Goal: Task Accomplishment & Management: Complete application form

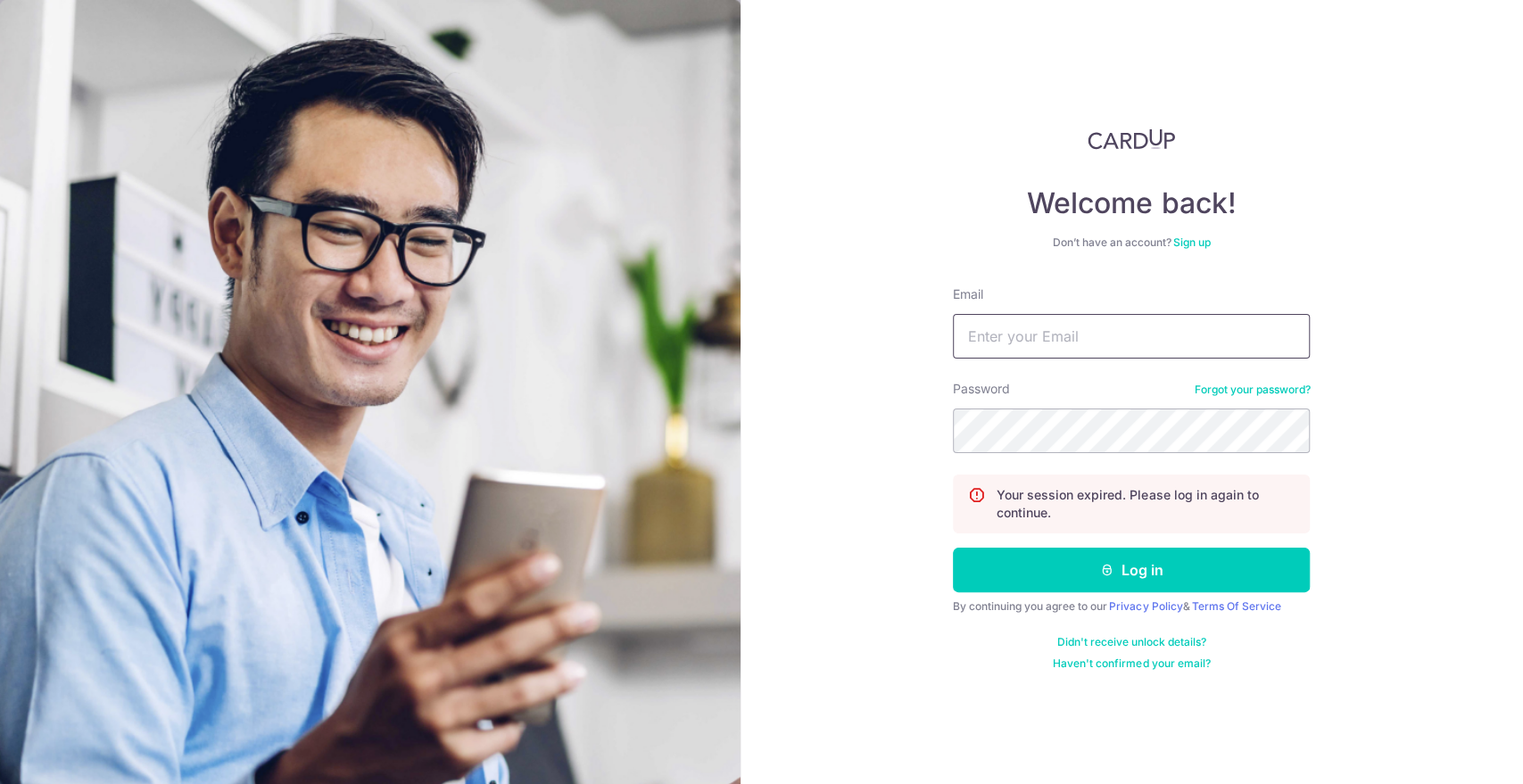
click at [1054, 344] on input "Email" at bounding box center [1132, 336] width 357 height 44
type input "[EMAIL_ADDRESS][DOMAIN_NAME]"
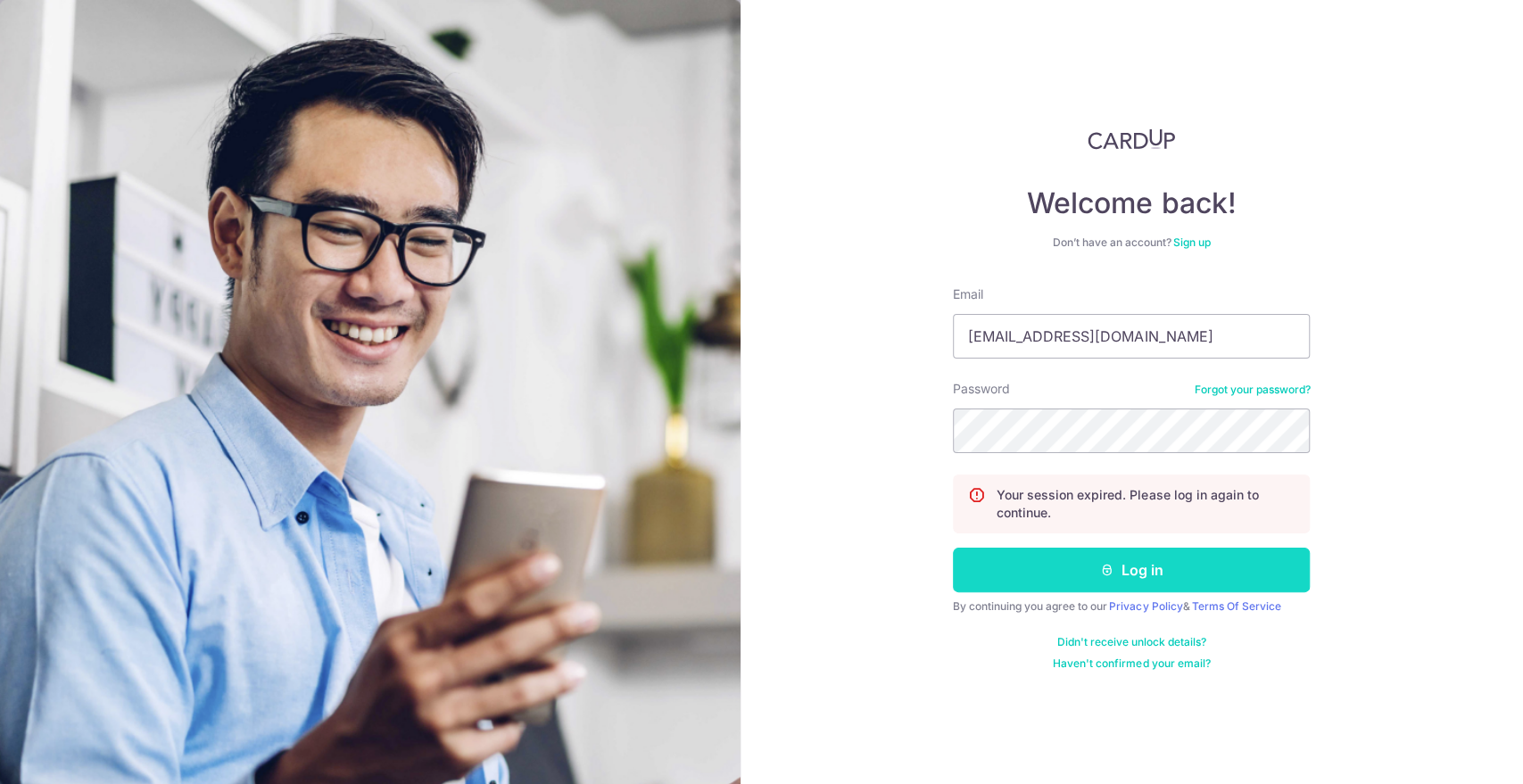
click at [1077, 564] on button "Log in" at bounding box center [1132, 570] width 357 height 44
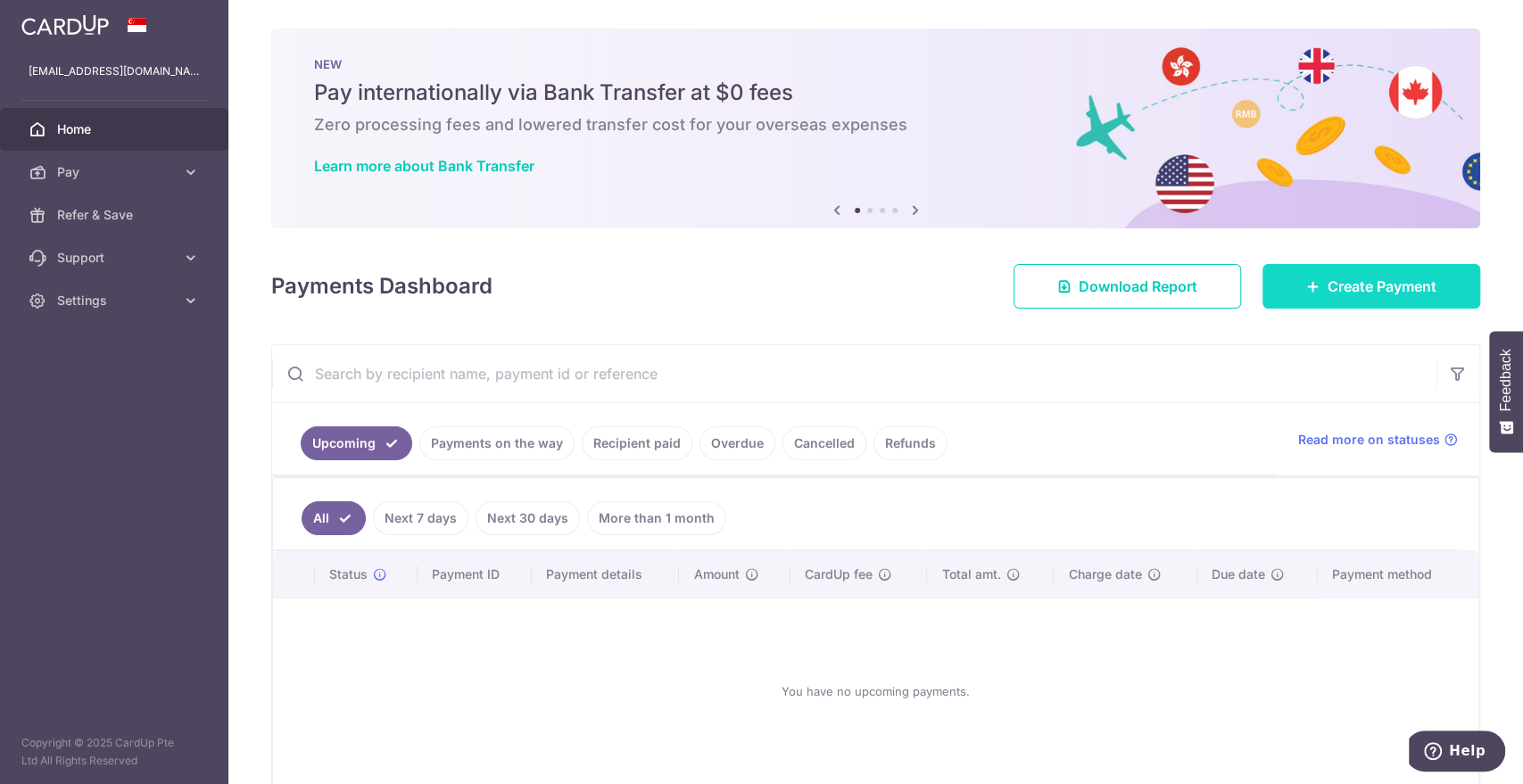
click at [1271, 299] on link "Create Payment" at bounding box center [1372, 286] width 218 height 44
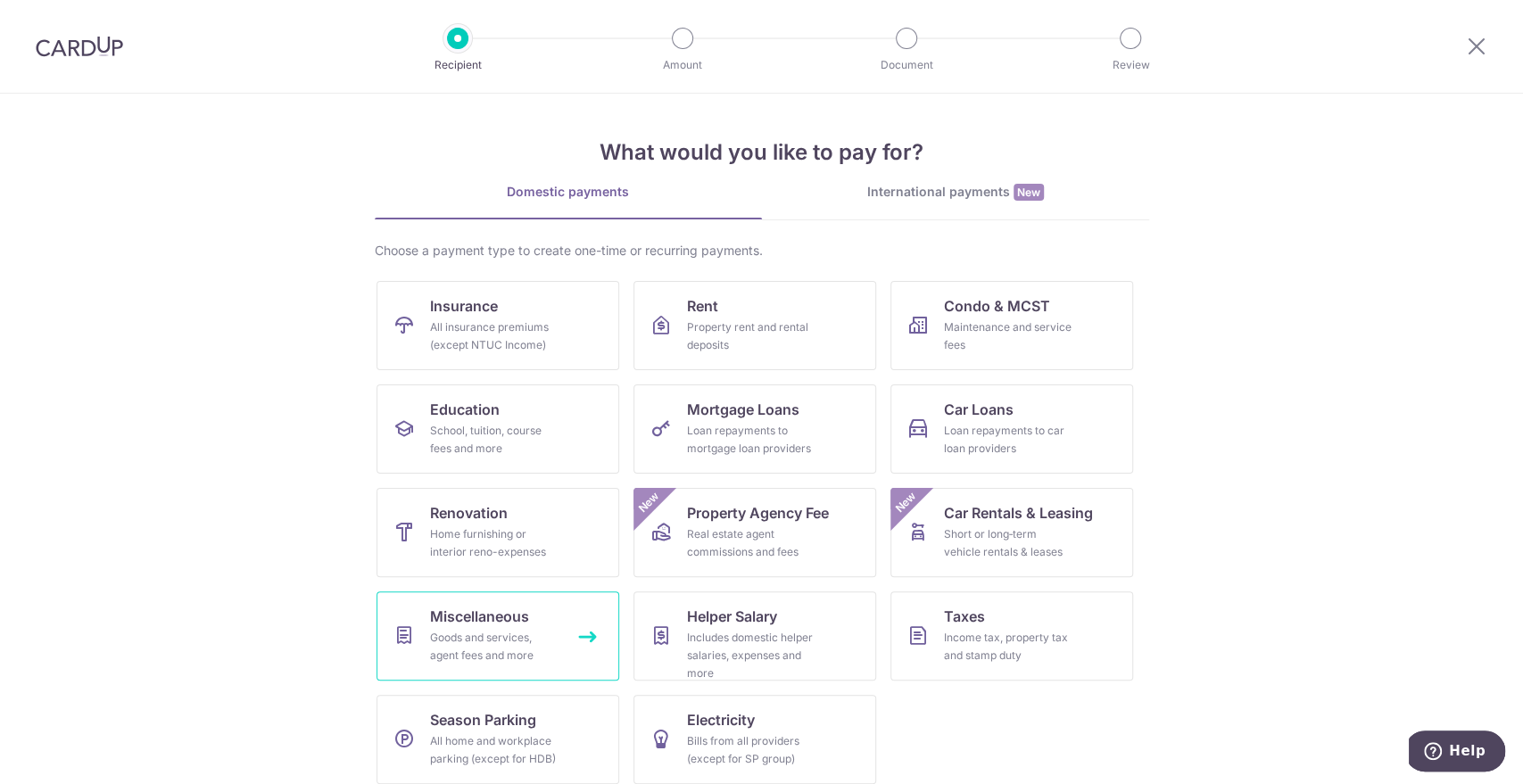
click at [524, 634] on div "Goods and services, agent fees and more" at bounding box center [494, 647] width 129 height 36
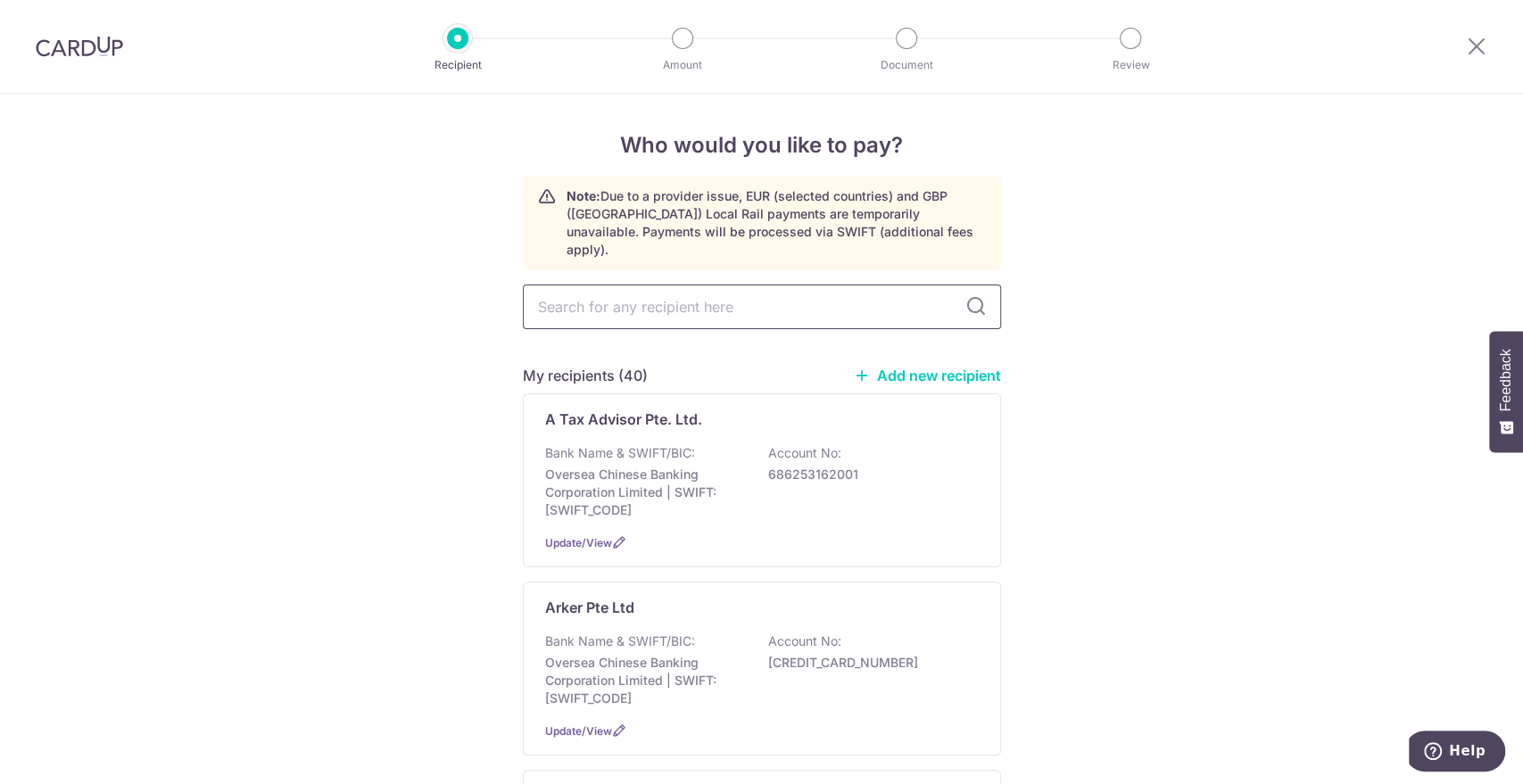
drag, startPoint x: 564, startPoint y: 290, endPoint x: 591, endPoint y: 304, distance: 30.4
click at [564, 287] on input "text" at bounding box center [762, 306] width 479 height 44
type input "odd"
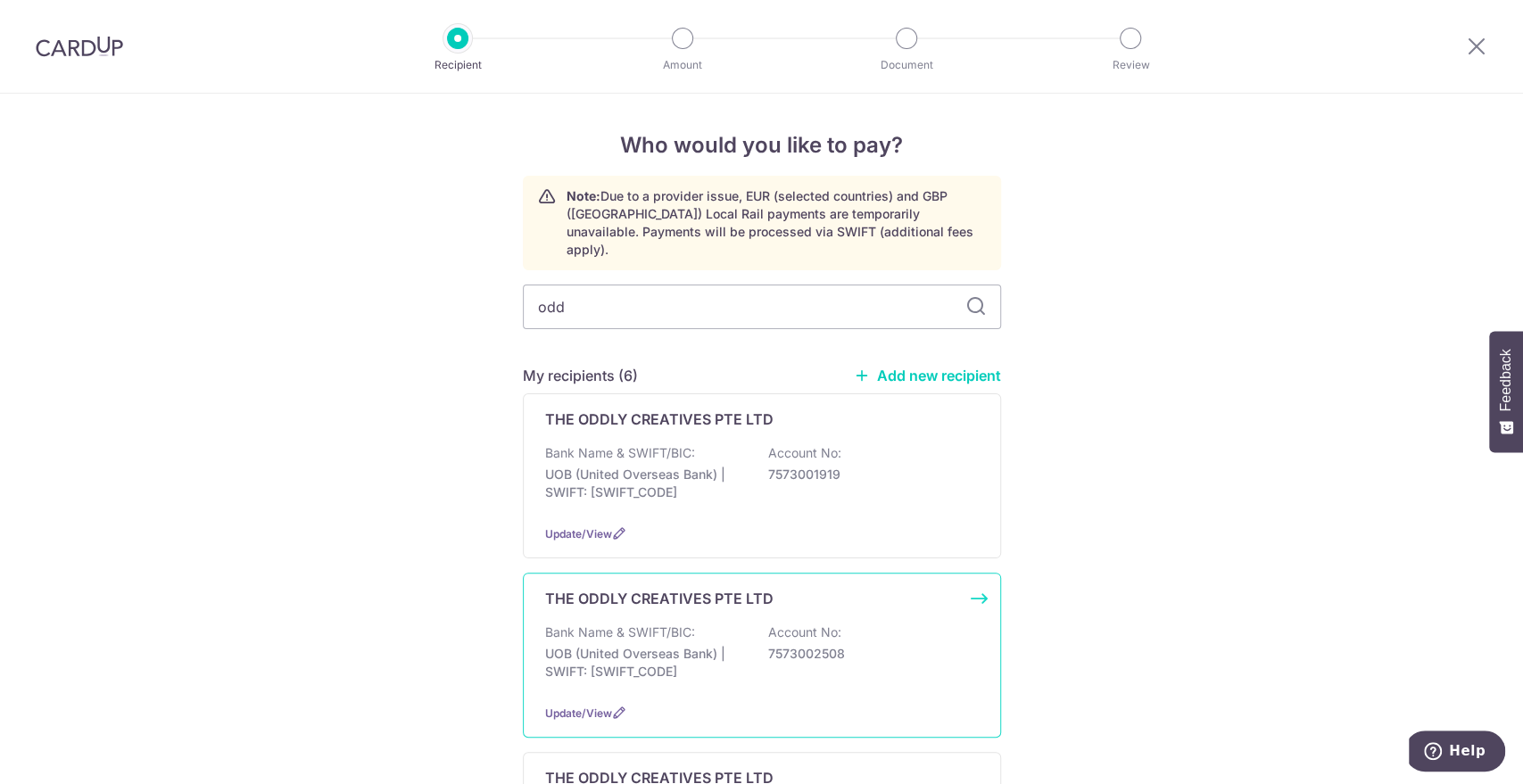
click at [718, 597] on div "THE ODDLY CREATIVES PTE LTD Bank Name & SWIFT/BIC: UOB (United Overseas Bank) |…" at bounding box center [762, 655] width 479 height 165
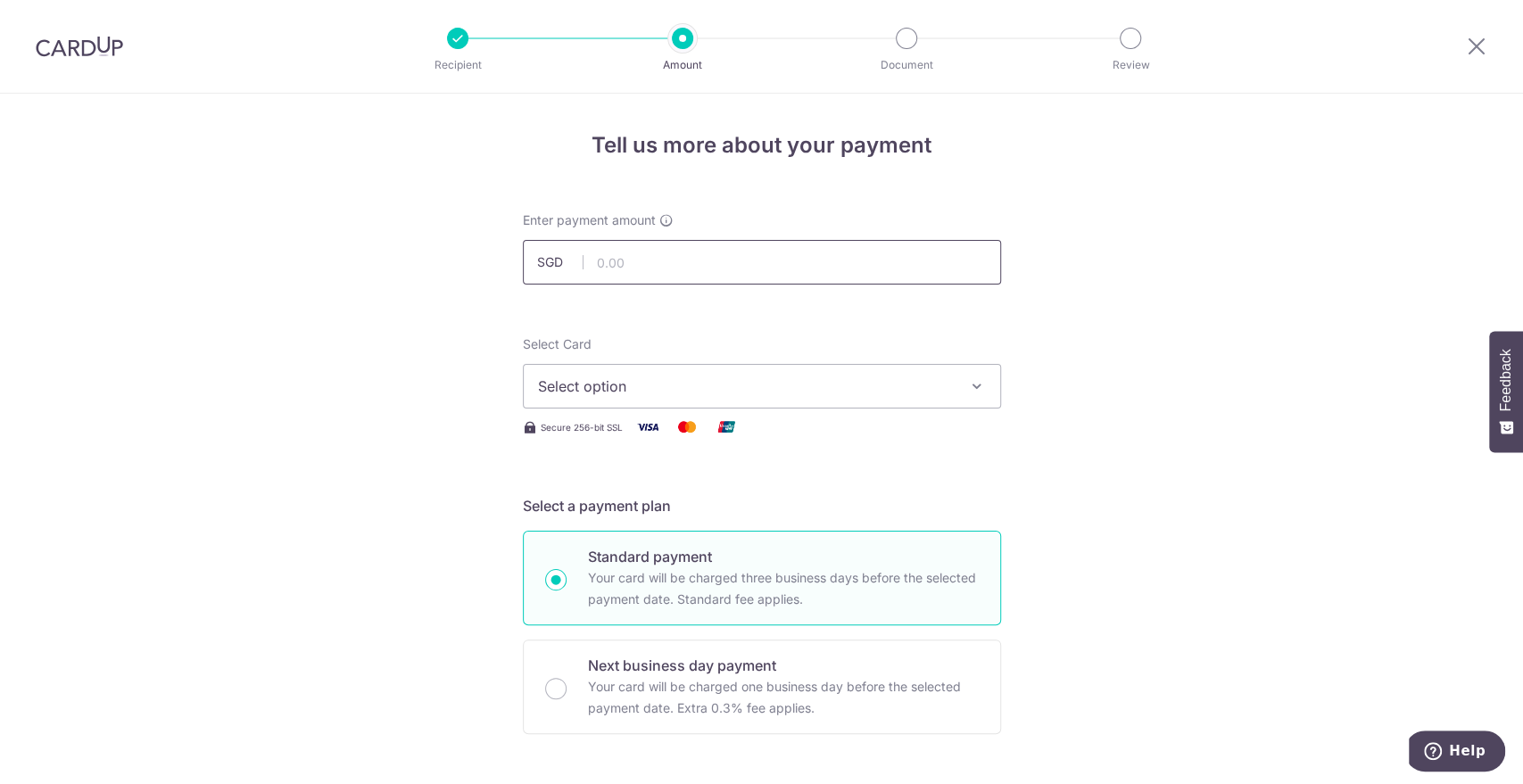
click at [654, 259] on input "text" at bounding box center [762, 261] width 479 height 44
type input "5,700.00"
click at [603, 382] on span "Select option" at bounding box center [746, 386] width 416 height 22
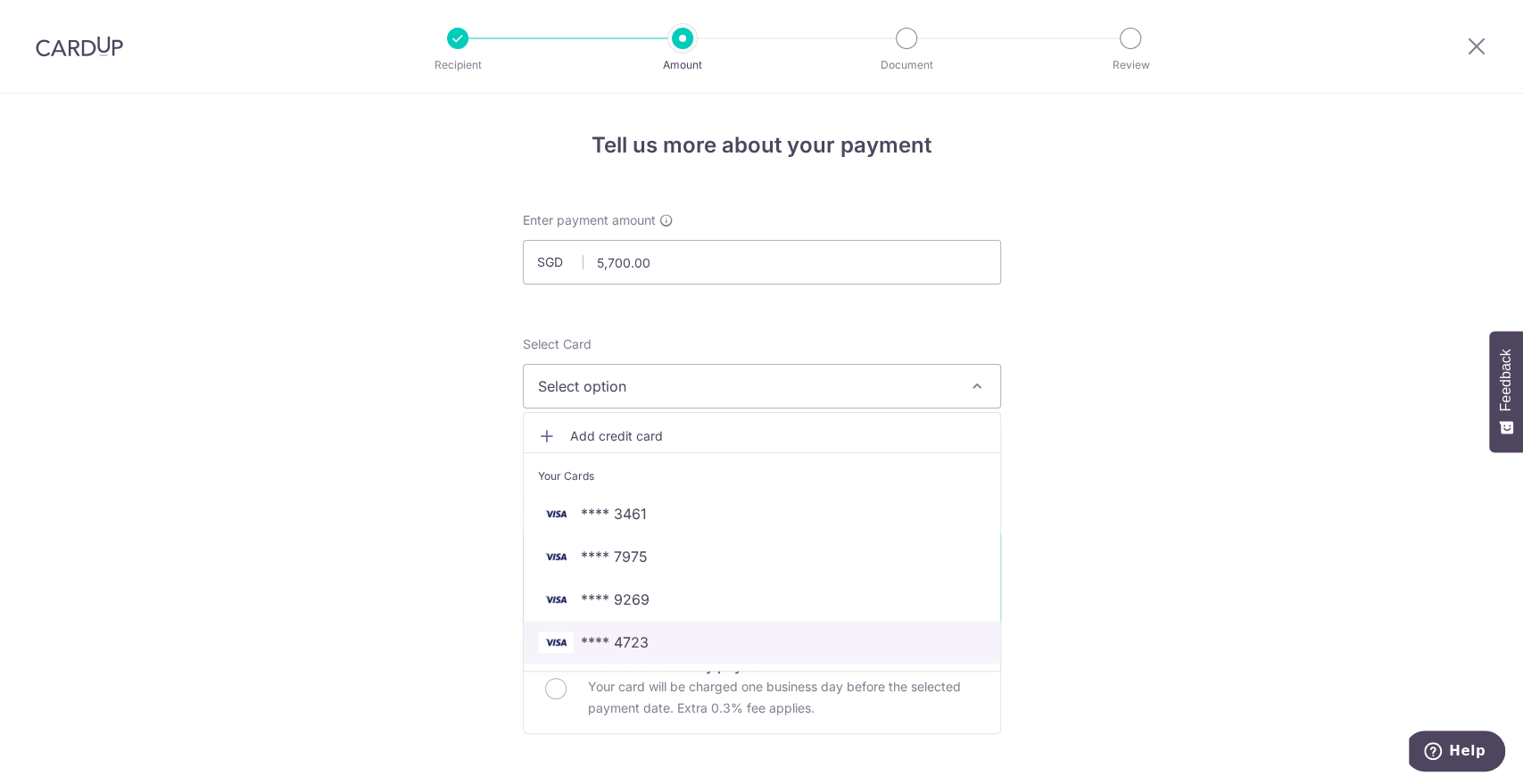
click at [611, 627] on link "**** 4723" at bounding box center [762, 643] width 477 height 43
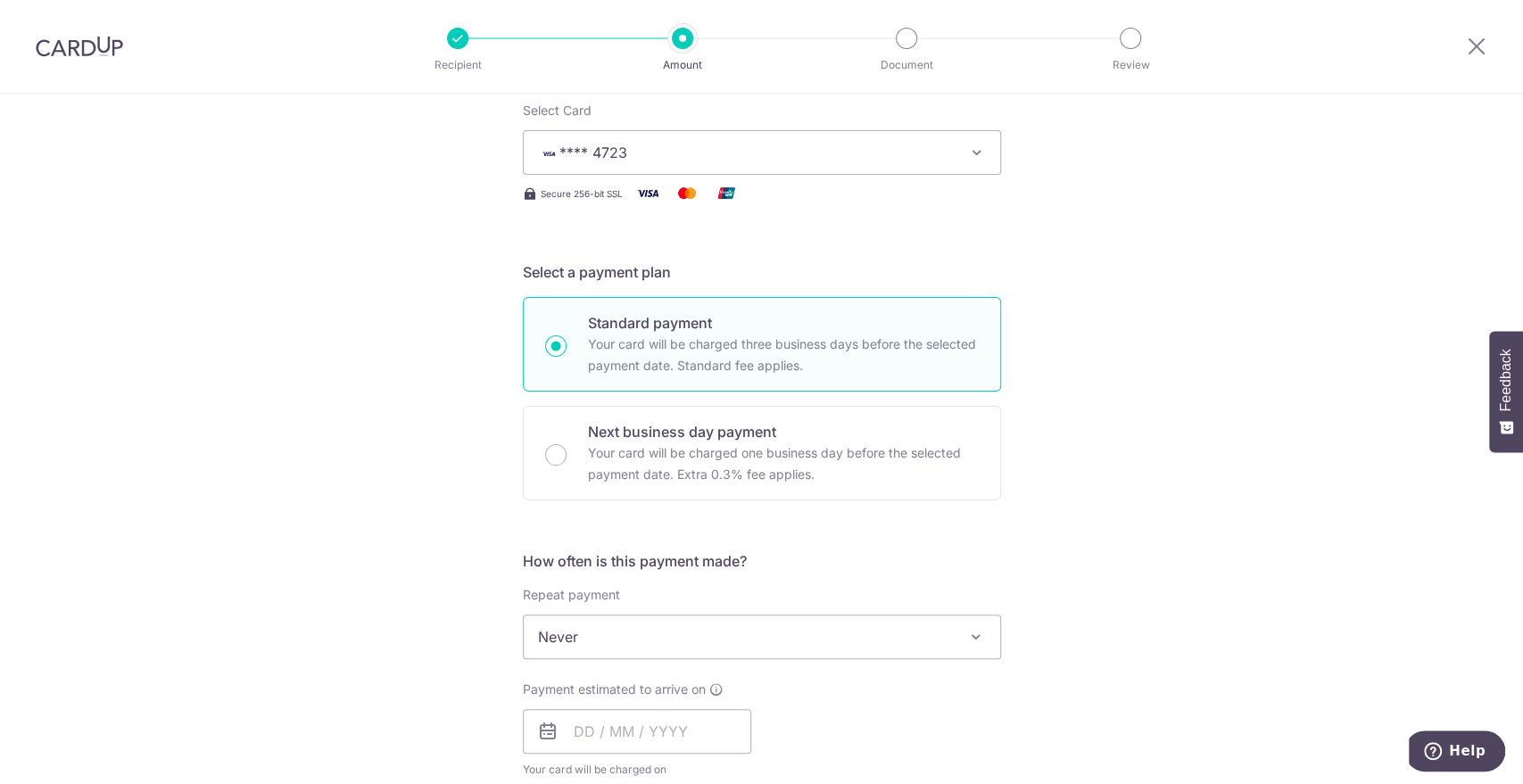
scroll to position [396, 0]
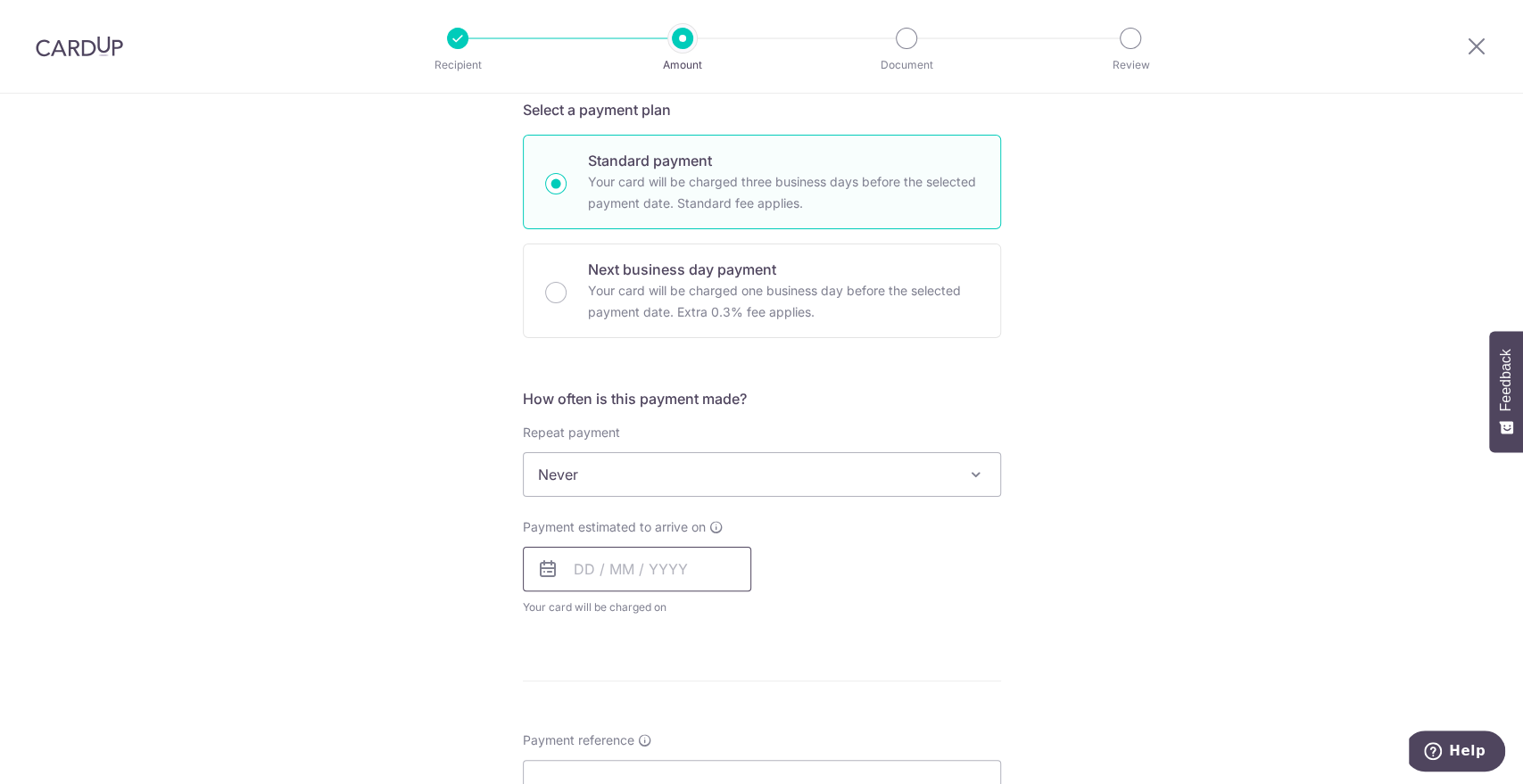
click at [571, 557] on input "text" at bounding box center [636, 569] width 228 height 44
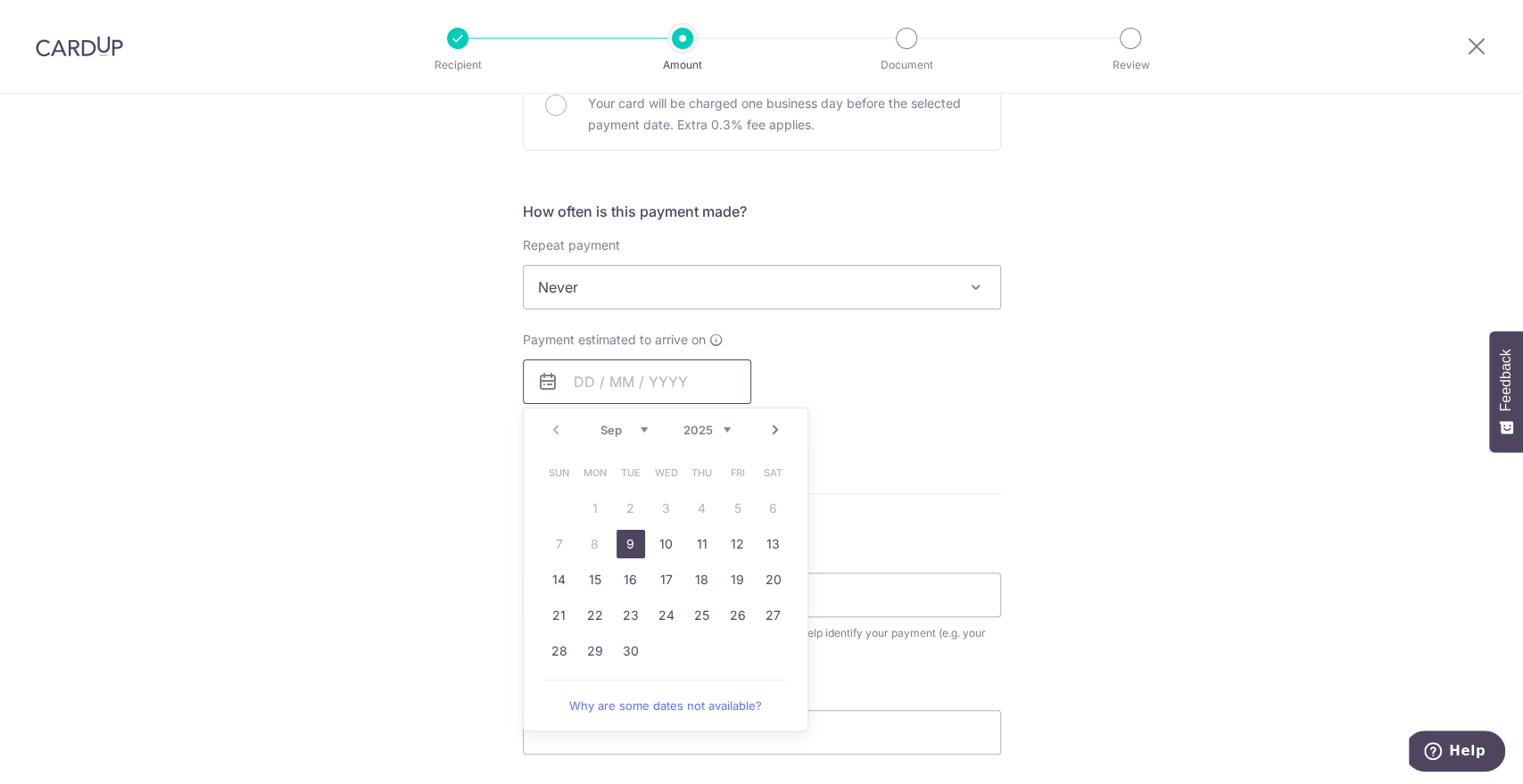
scroll to position [594, 0]
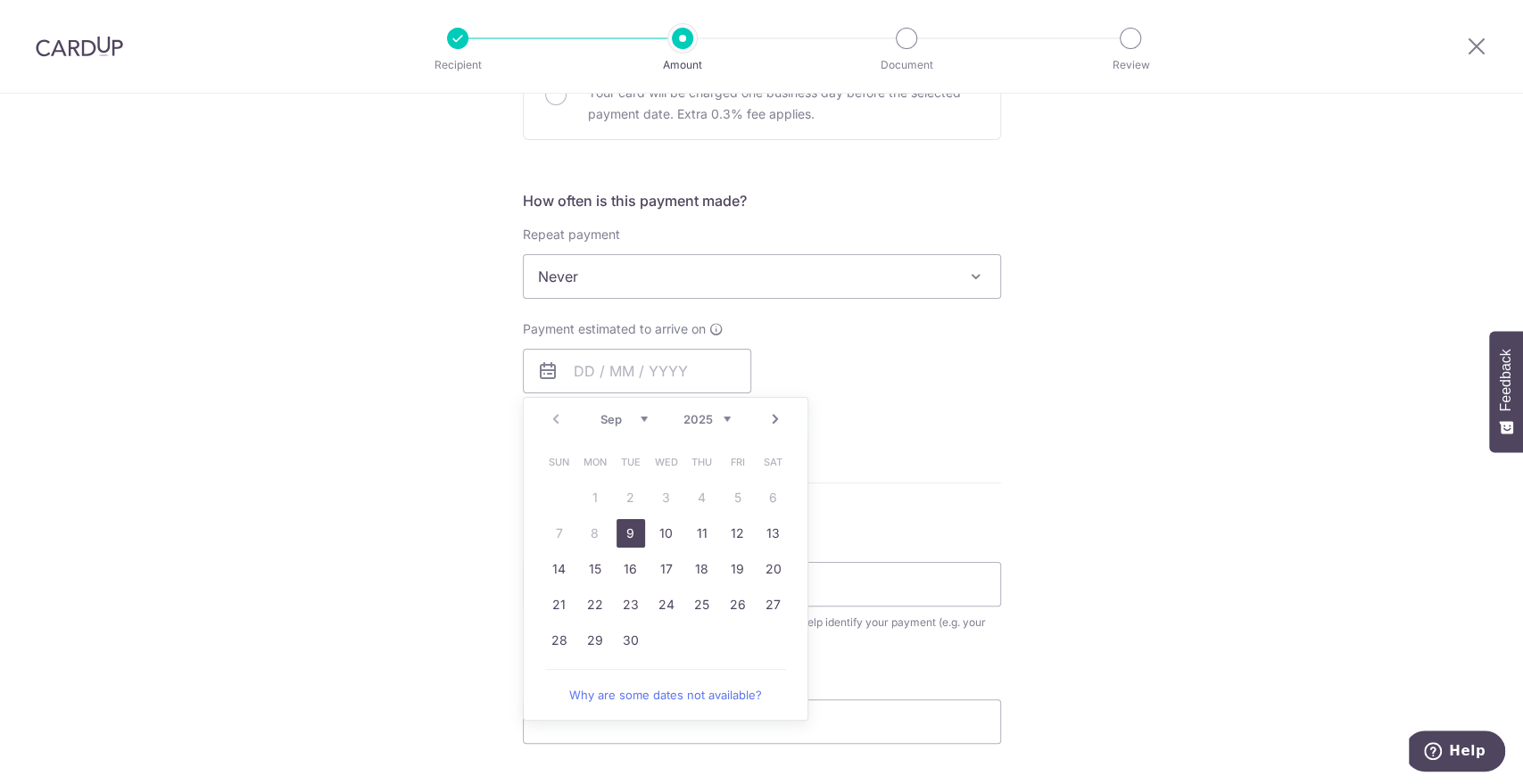
click at [629, 533] on link "9" at bounding box center [631, 533] width 28 height 28
click at [181, 485] on div "Tell us more about your payment Enter payment amount SGD 5,700.00 5700.00 Selec…" at bounding box center [762, 306] width 1523 height 1614
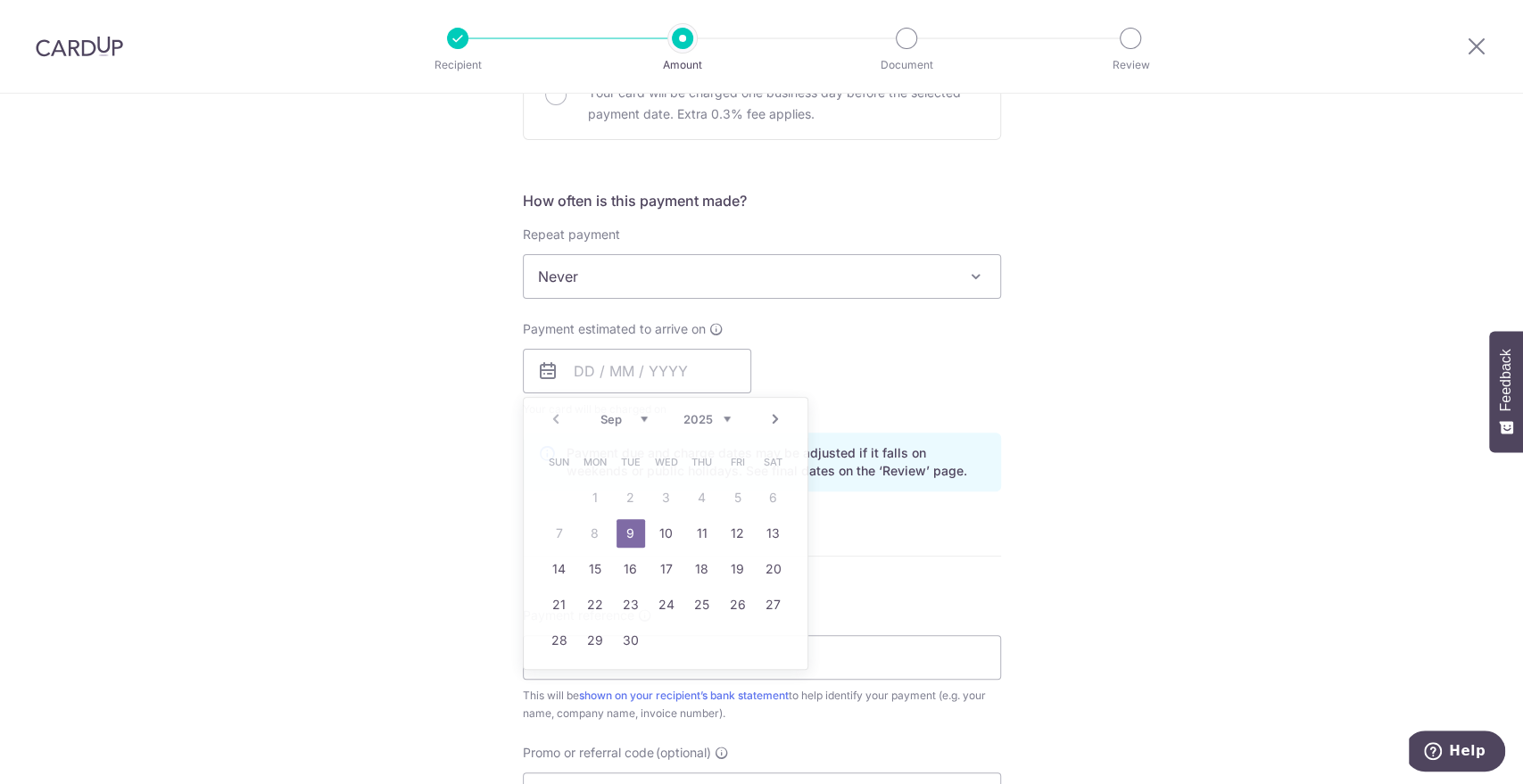
type input "[DATE]"
click at [629, 626] on link "30" at bounding box center [631, 640] width 28 height 28
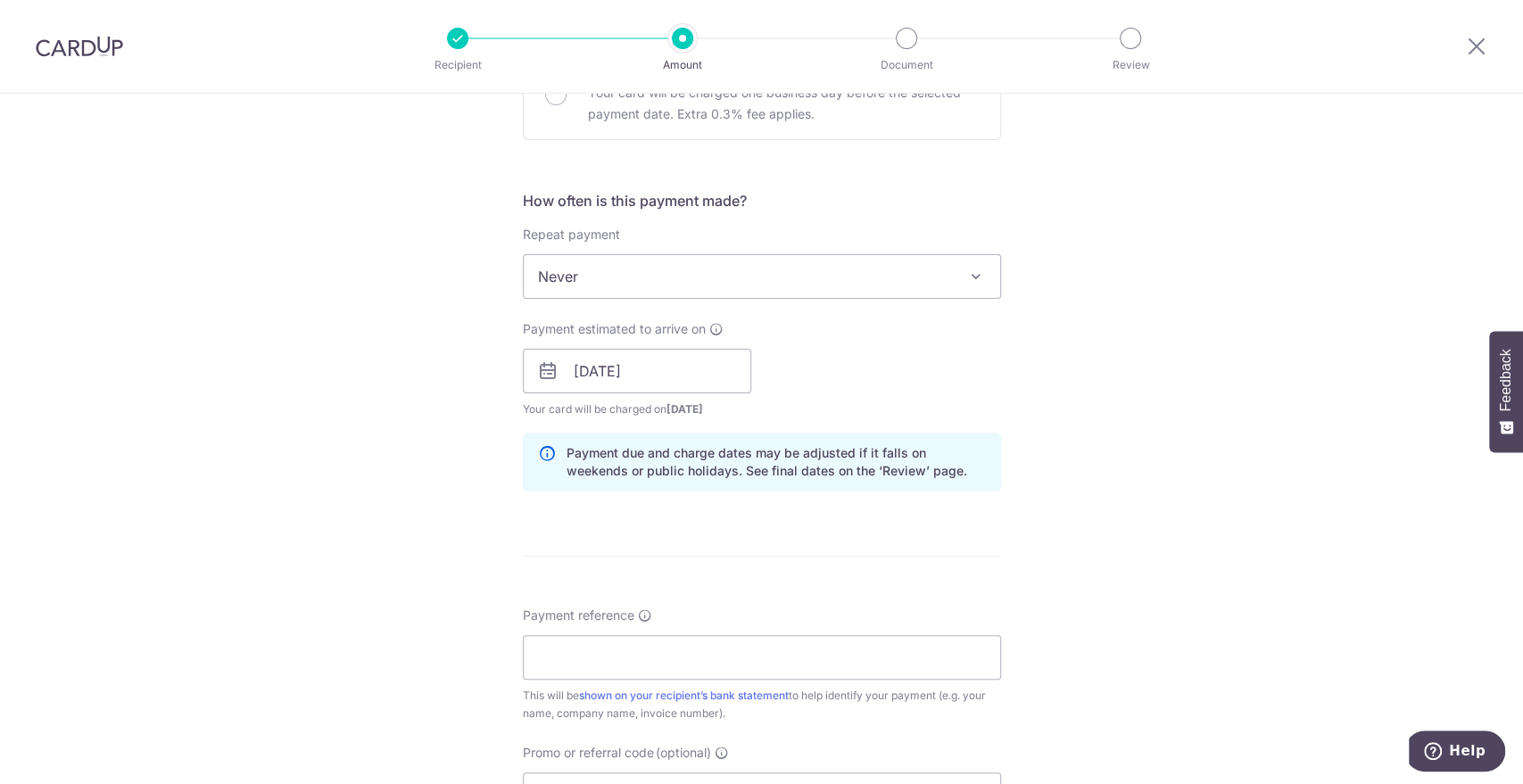
scroll to position [693, 0]
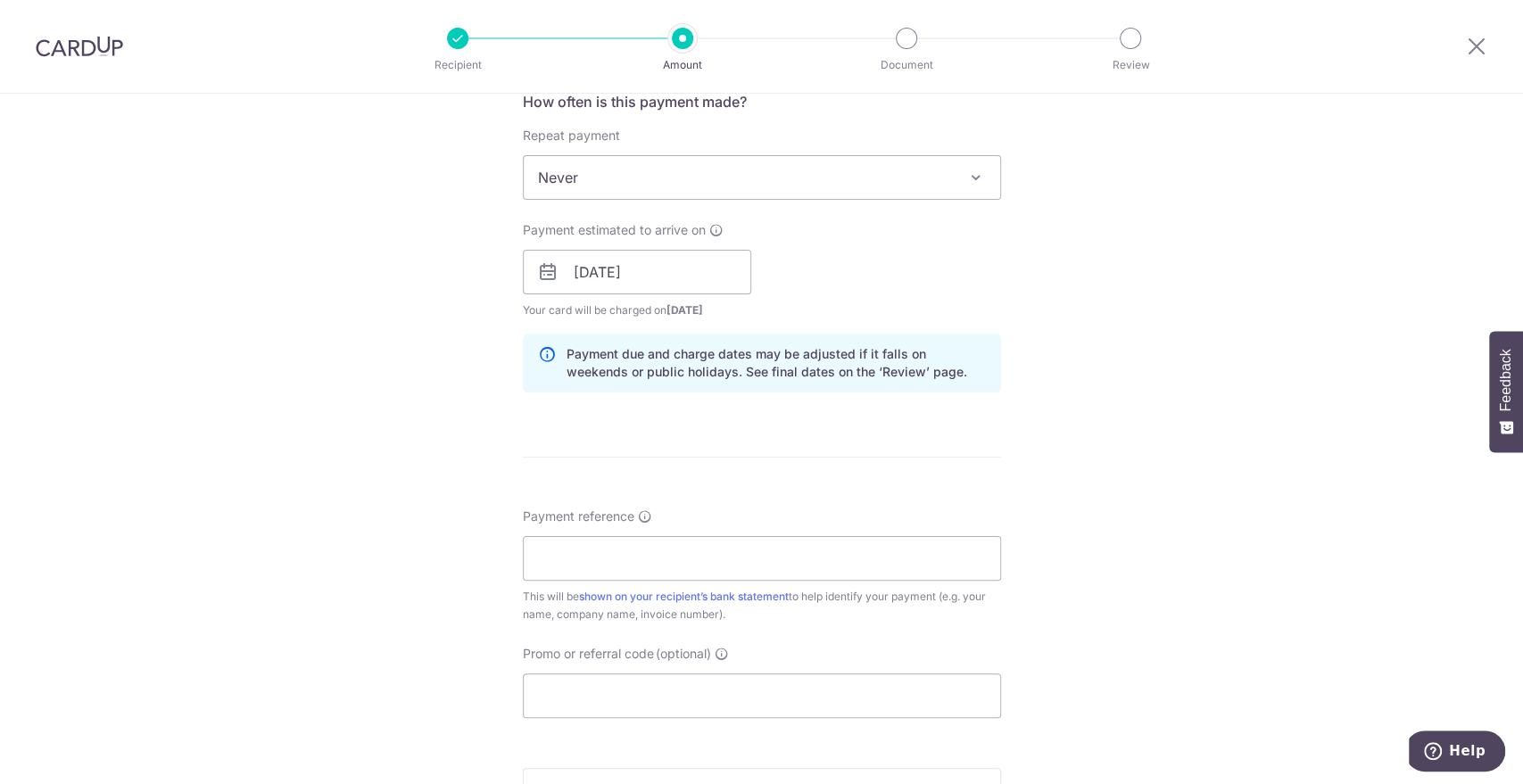
click at [228, 537] on div "Tell us more about your payment Enter payment amount SGD 5,700.00 5700.00 Selec…" at bounding box center [762, 243] width 1523 height 1687
click at [578, 562] on input "Payment reference" at bounding box center [762, 557] width 479 height 44
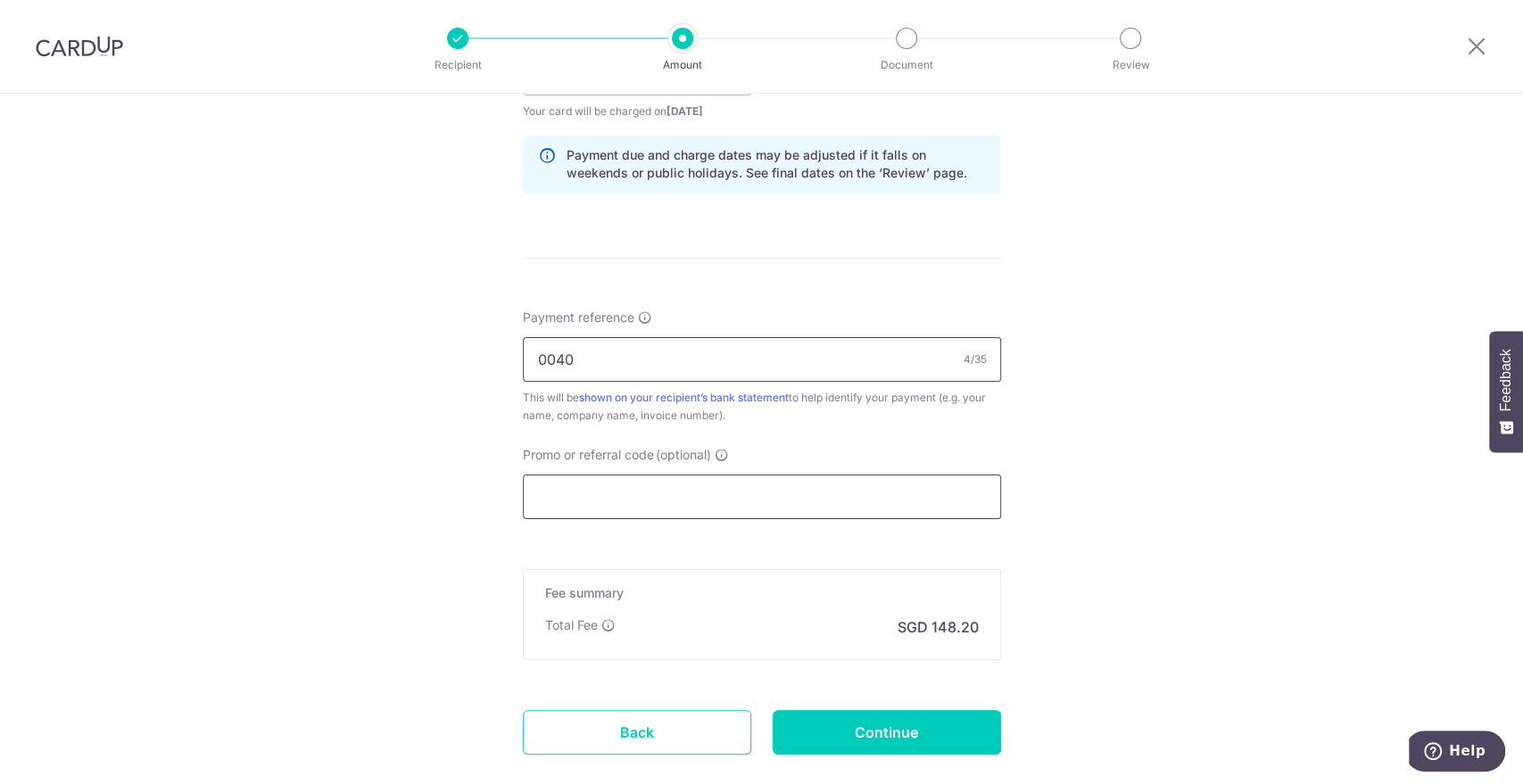
type input "0040"
click at [606, 511] on input "Promo or referral code (optional)" at bounding box center [762, 496] width 479 height 44
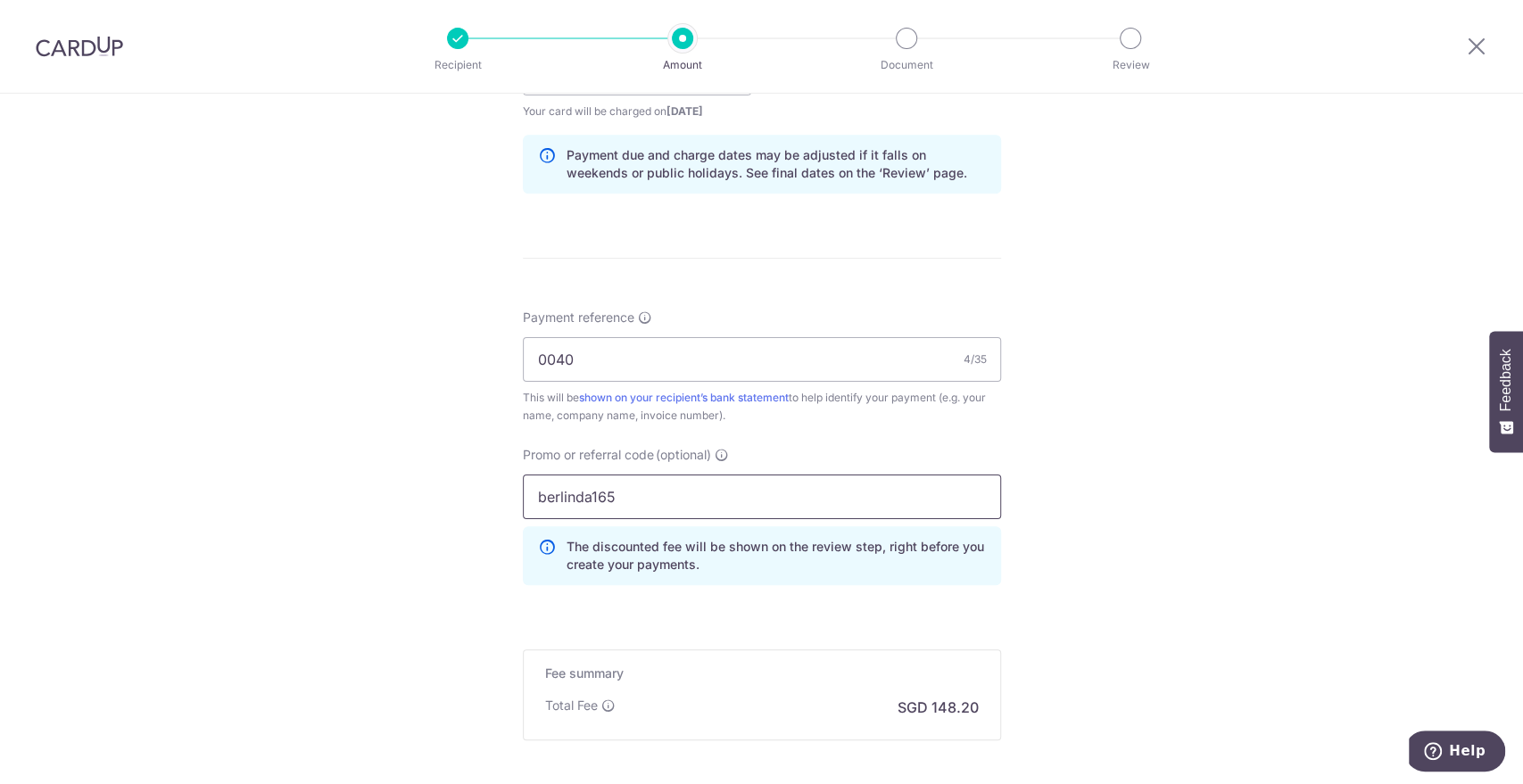
type input "berlinda165"
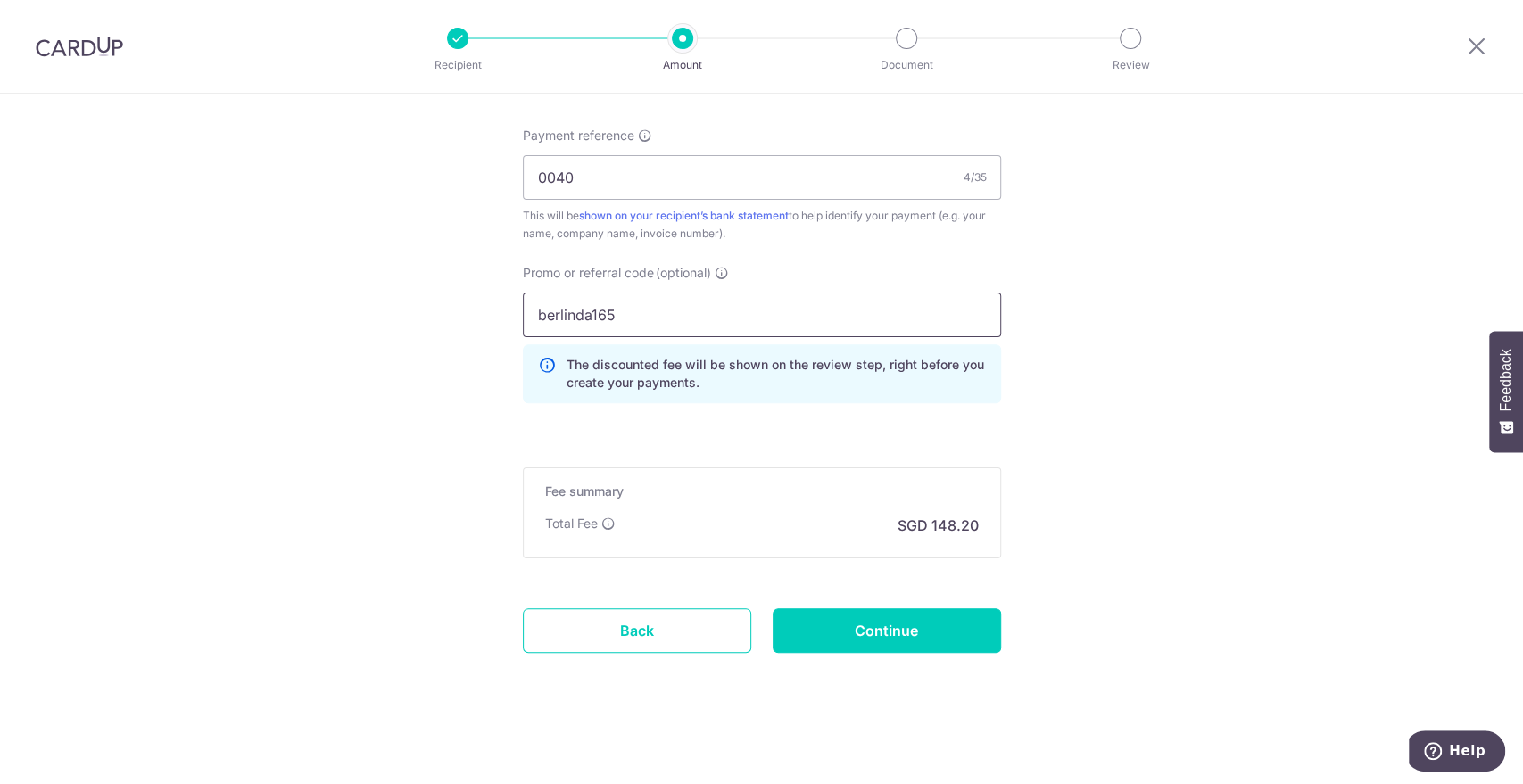
scroll to position [1075, 0]
click at [893, 634] on input "Continue" at bounding box center [887, 629] width 228 height 44
type input "Create Schedule"
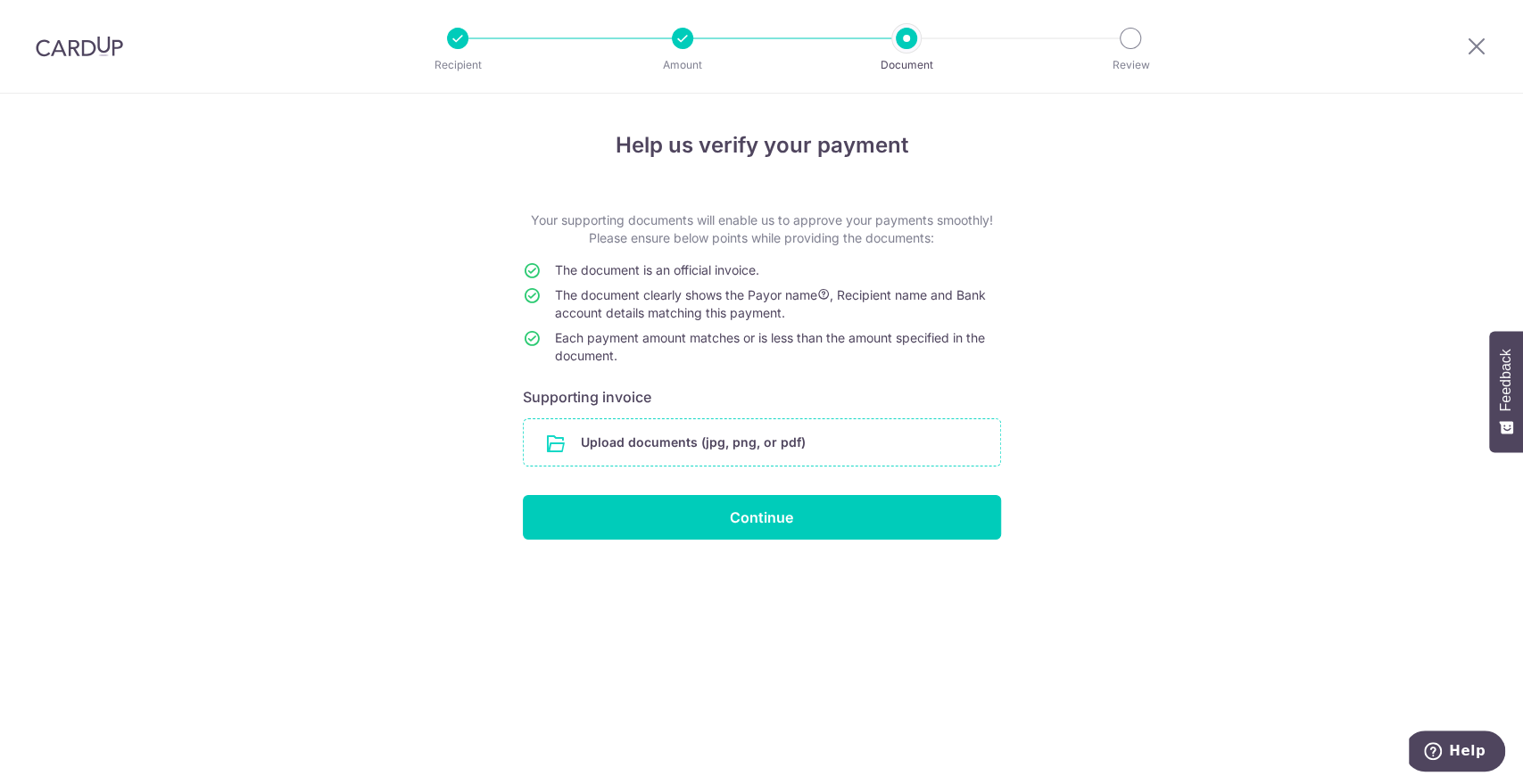
click at [558, 451] on input "file" at bounding box center [762, 442] width 477 height 46
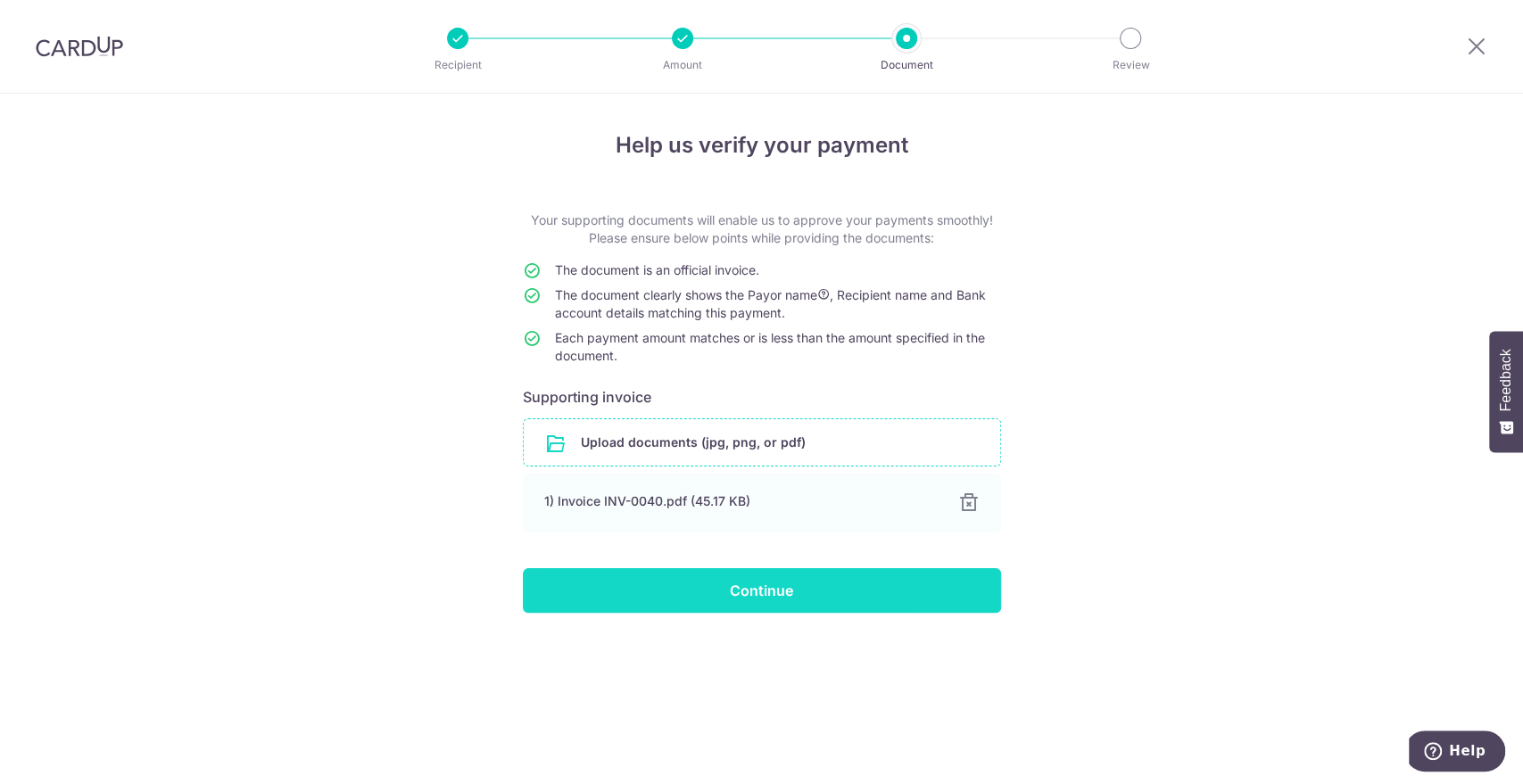
click at [735, 590] on input "Continue" at bounding box center [762, 590] width 479 height 44
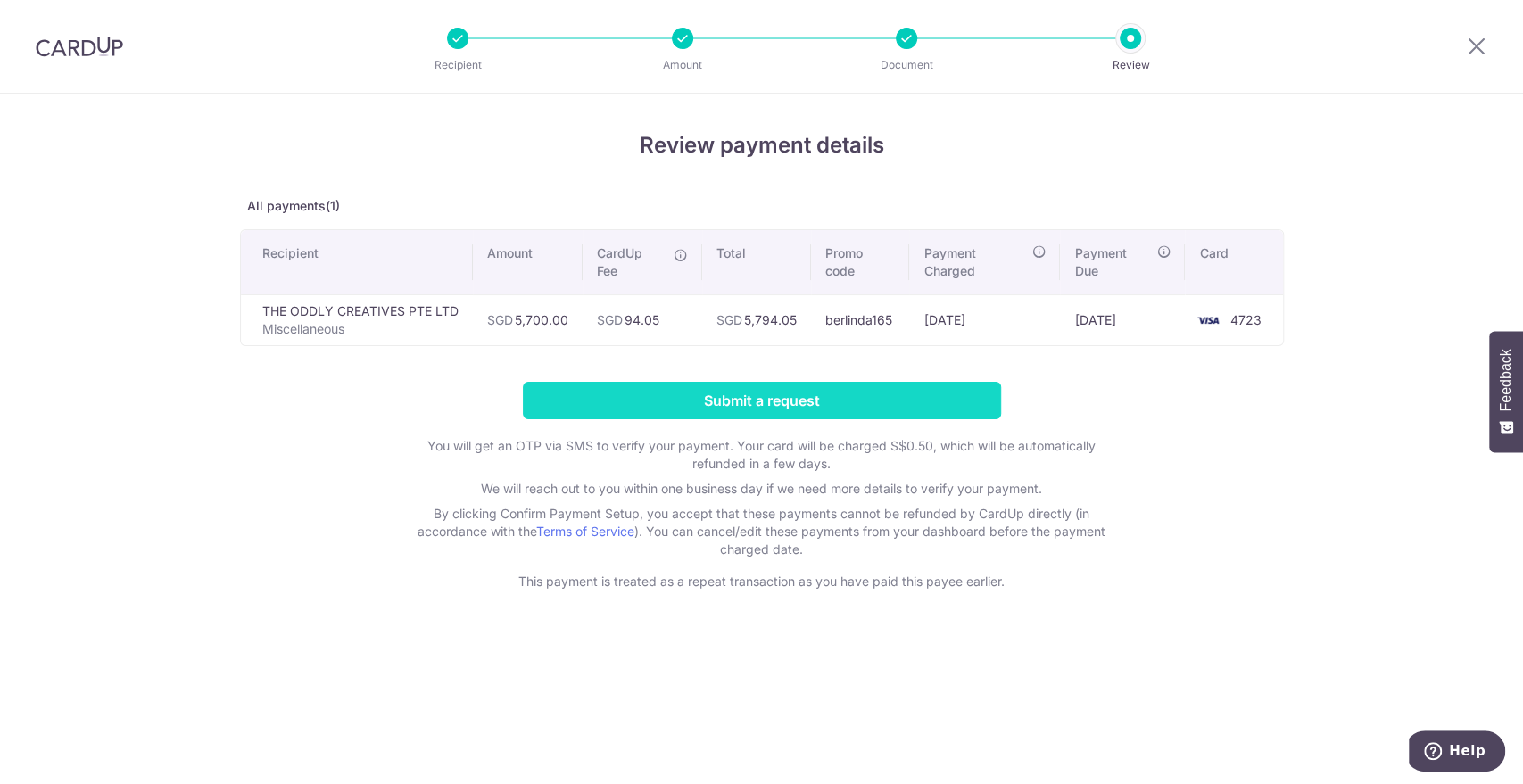
click at [626, 406] on input "Submit a request" at bounding box center [762, 400] width 479 height 38
